Goal: Task Accomplishment & Management: Use online tool/utility

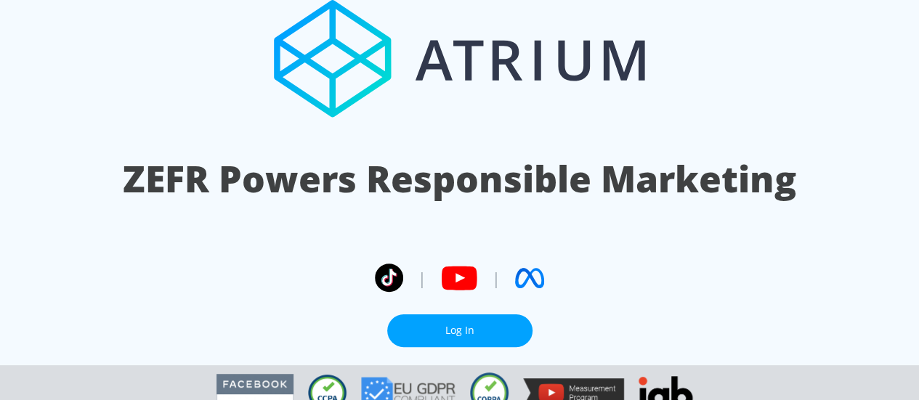
click at [450, 315] on link "Log In" at bounding box center [459, 331] width 145 height 33
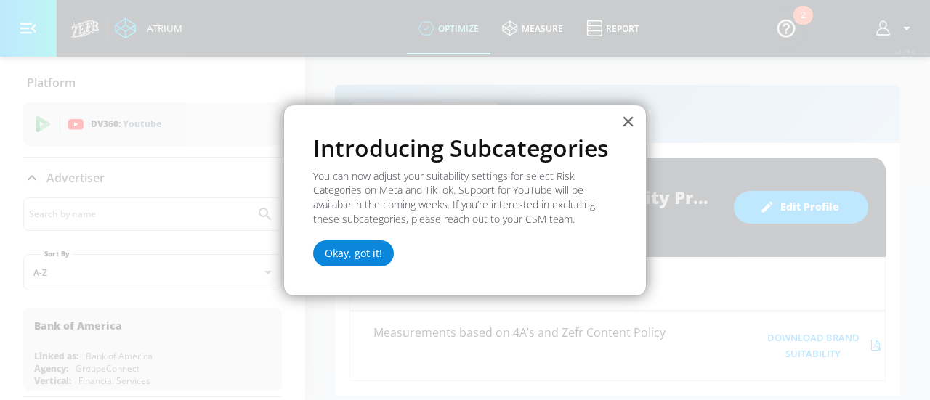
click at [336, 255] on button "Okay, got it!" at bounding box center [353, 253] width 81 height 26
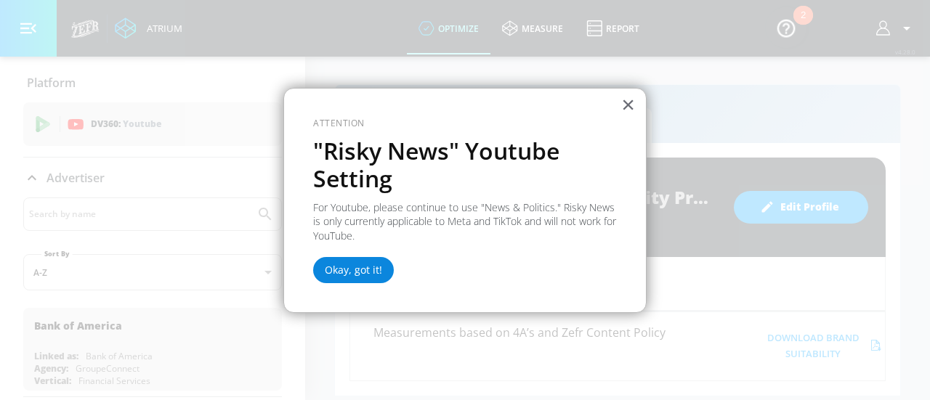
click at [355, 271] on button "Okay, got it!" at bounding box center [353, 270] width 81 height 26
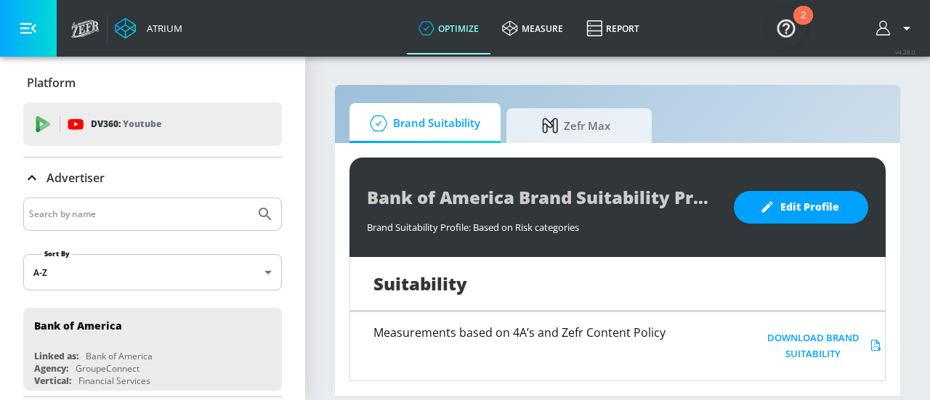
click at [789, 30] on img "Open Resource Center, 2 new notifications" at bounding box center [786, 27] width 41 height 41
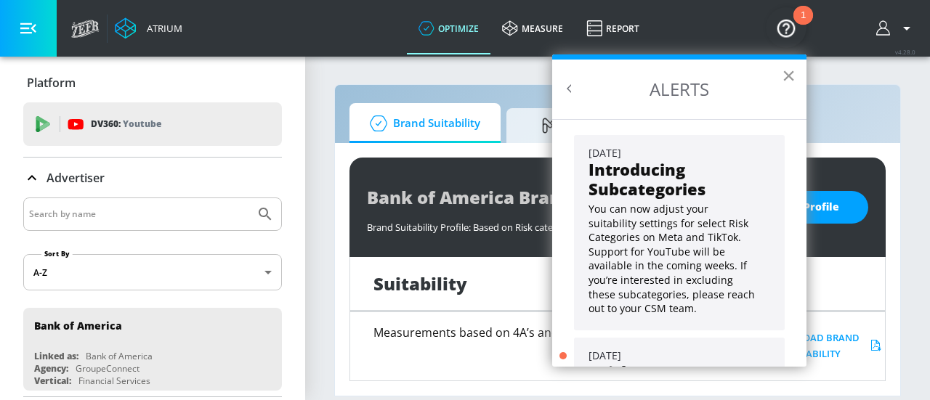
click at [788, 71] on button "×" at bounding box center [789, 75] width 14 height 23
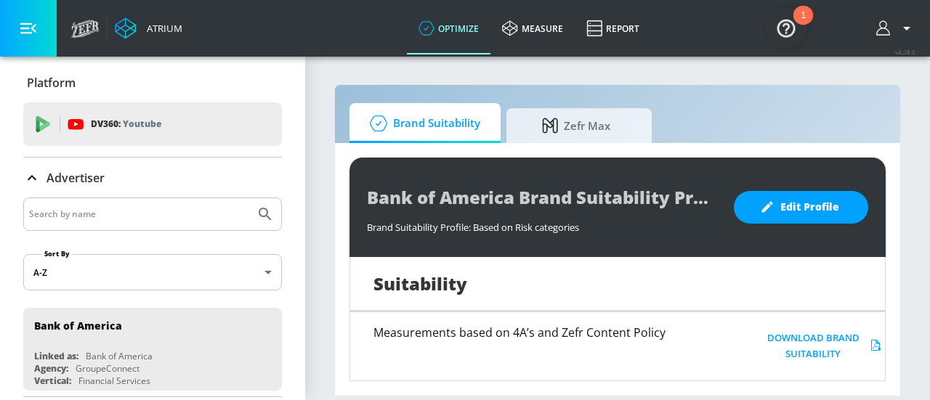
click at [889, 24] on icon "button" at bounding box center [884, 28] width 16 height 16
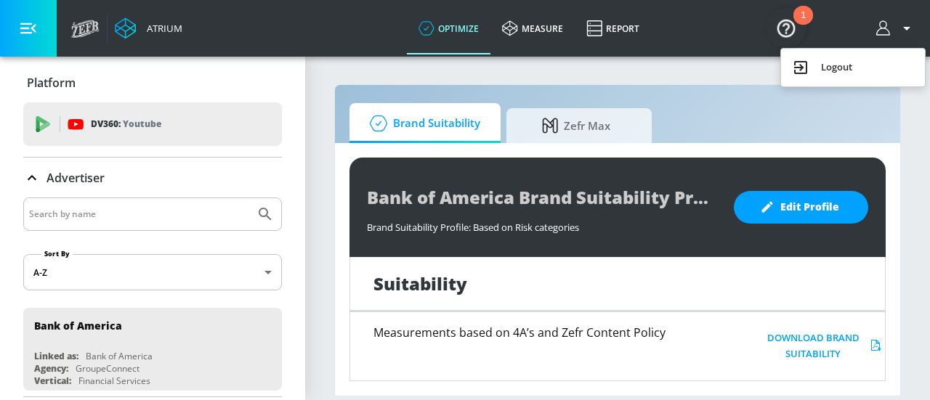
click at [33, 183] on div at bounding box center [465, 200] width 930 height 400
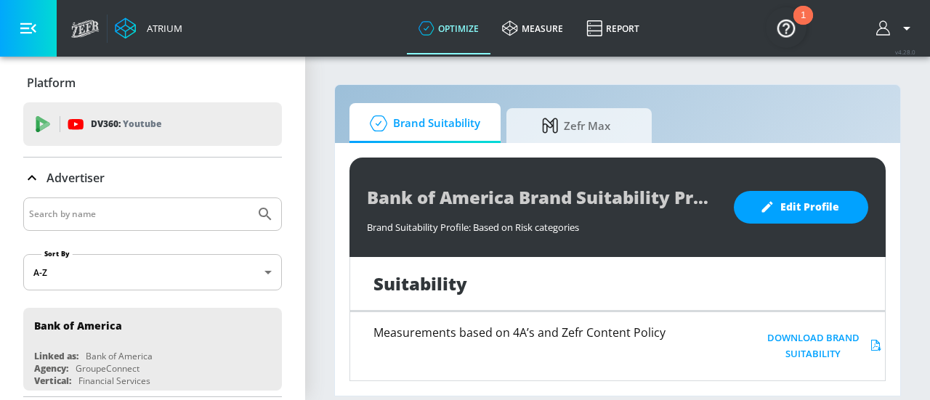
click at [33, 183] on icon at bounding box center [31, 177] width 17 height 17
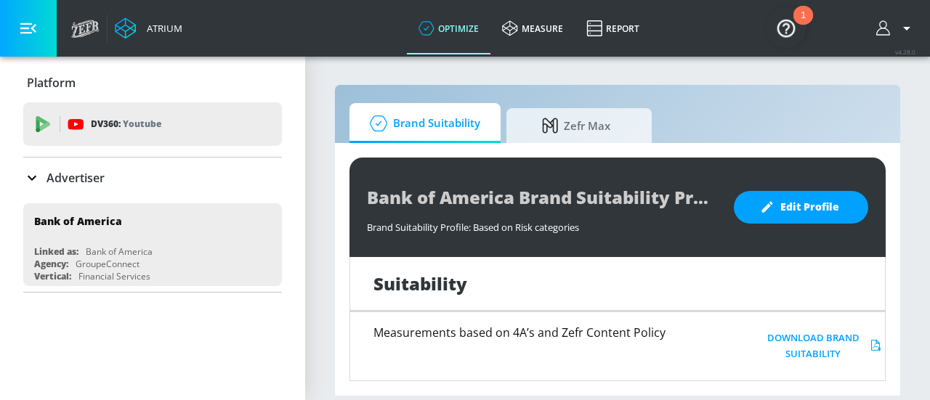
click at [33, 183] on icon at bounding box center [31, 177] width 17 height 17
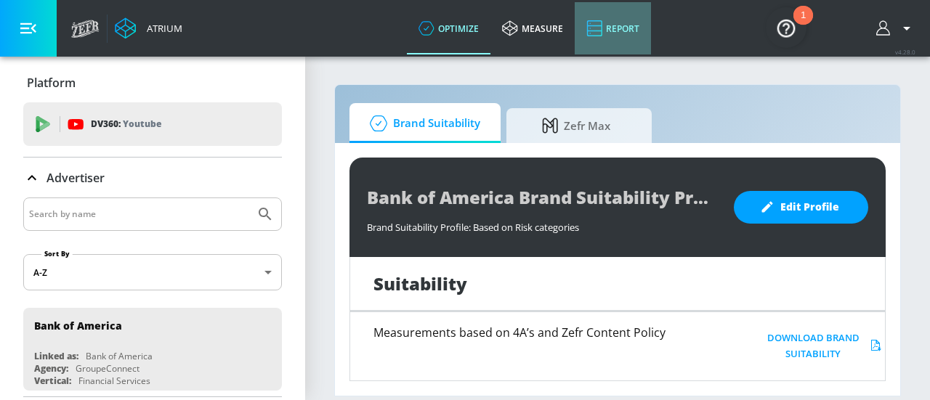
click at [601, 24] on icon at bounding box center [594, 28] width 15 height 16
